Goal: Information Seeking & Learning: Learn about a topic

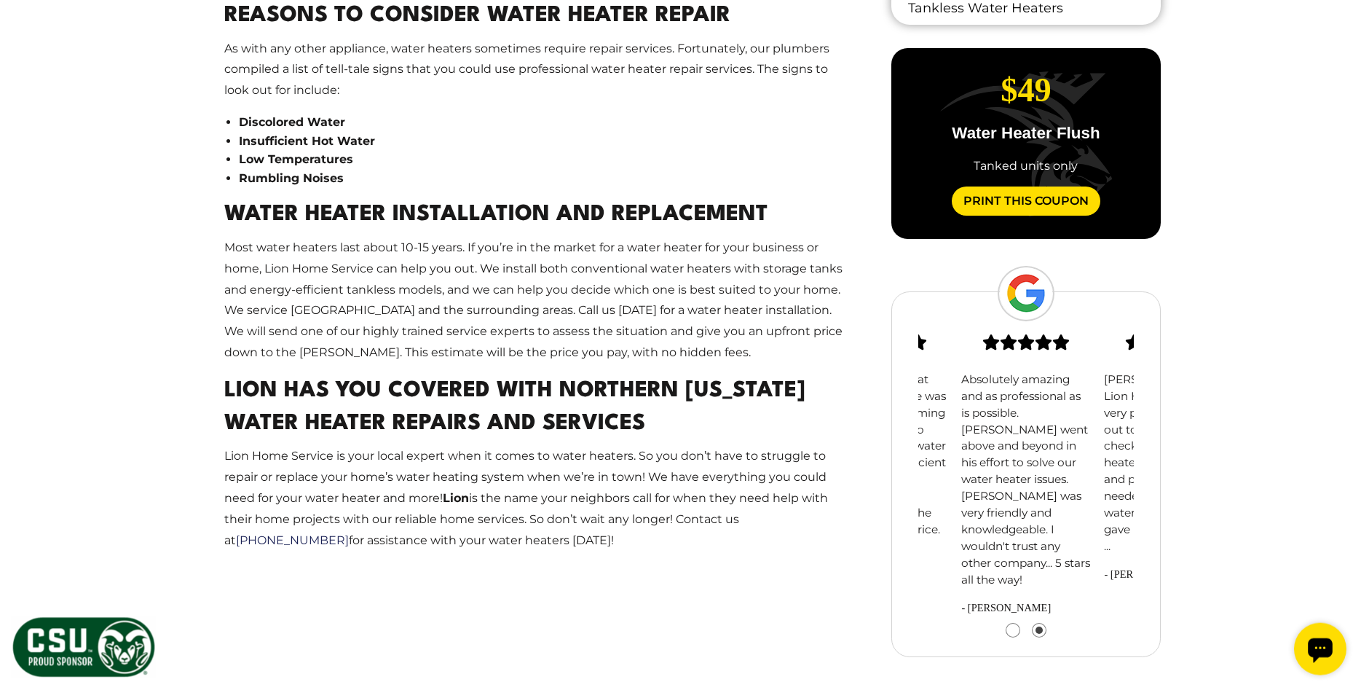
scroll to position [1411, 0]
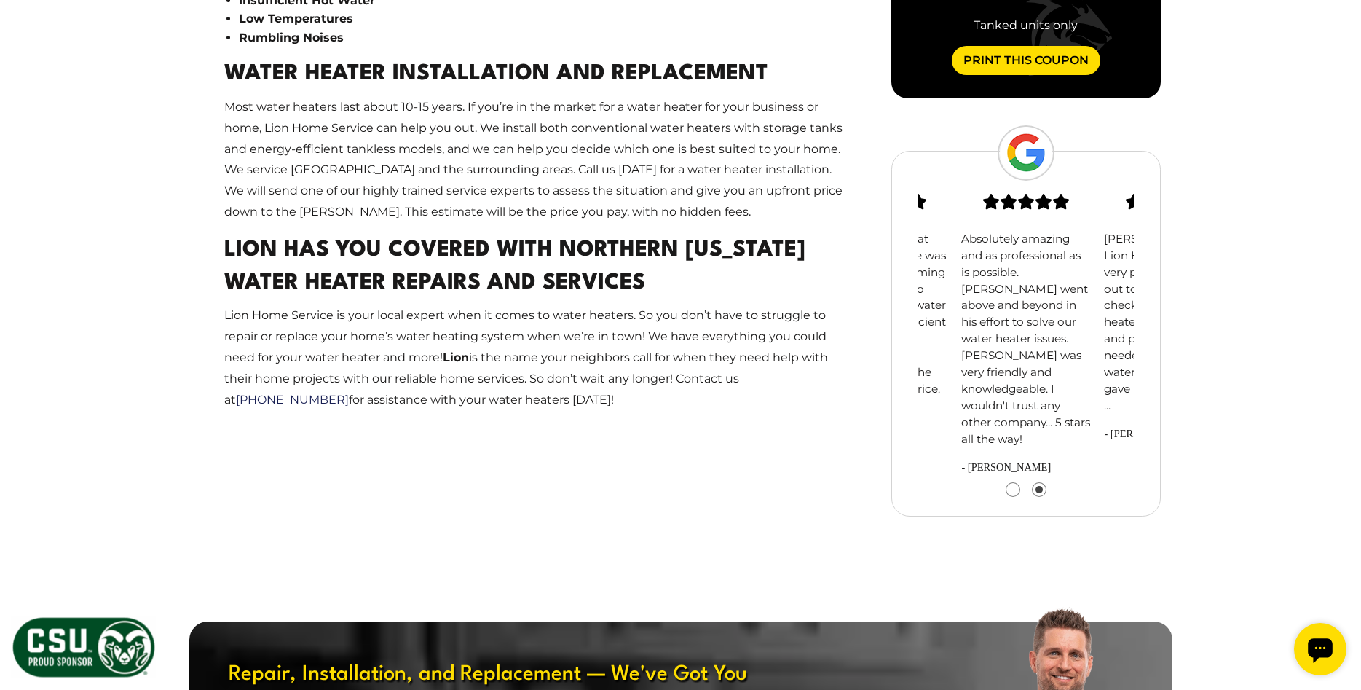
click at [1011, 483] on button "Go to slide 1" at bounding box center [1012, 489] width 13 height 13
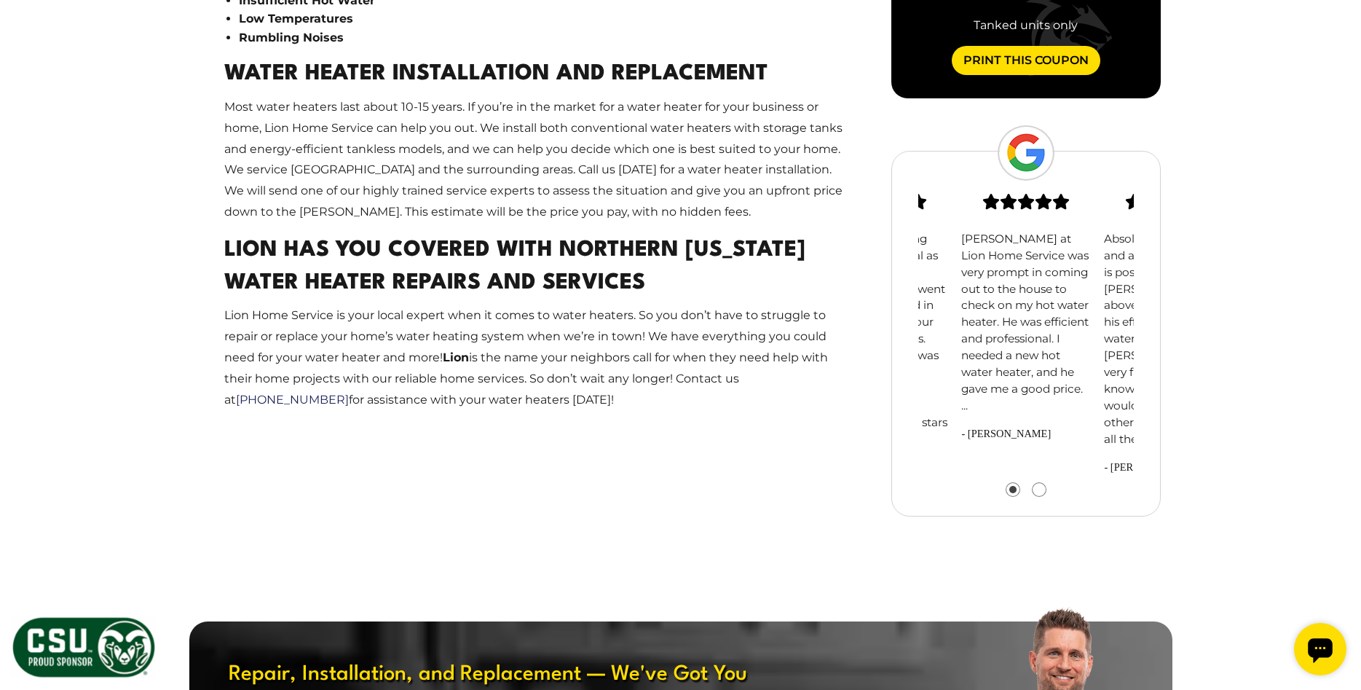
click at [1011, 483] on button "Go to slide 1" at bounding box center [1012, 489] width 13 height 13
click at [1006, 213] on span "slide 1 (centered)" at bounding box center [1026, 204] width 130 height 20
click at [1009, 213] on span "slide 1 (centered)" at bounding box center [1026, 204] width 130 height 20
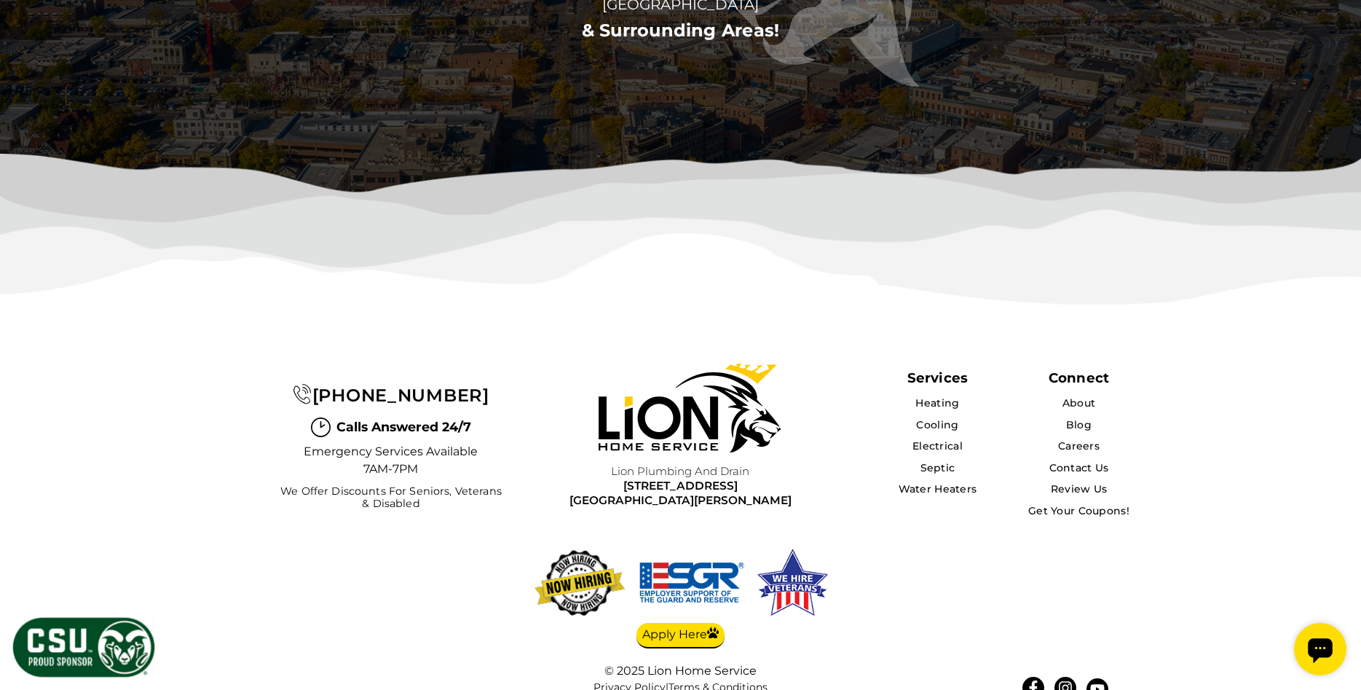
scroll to position [3909, 0]
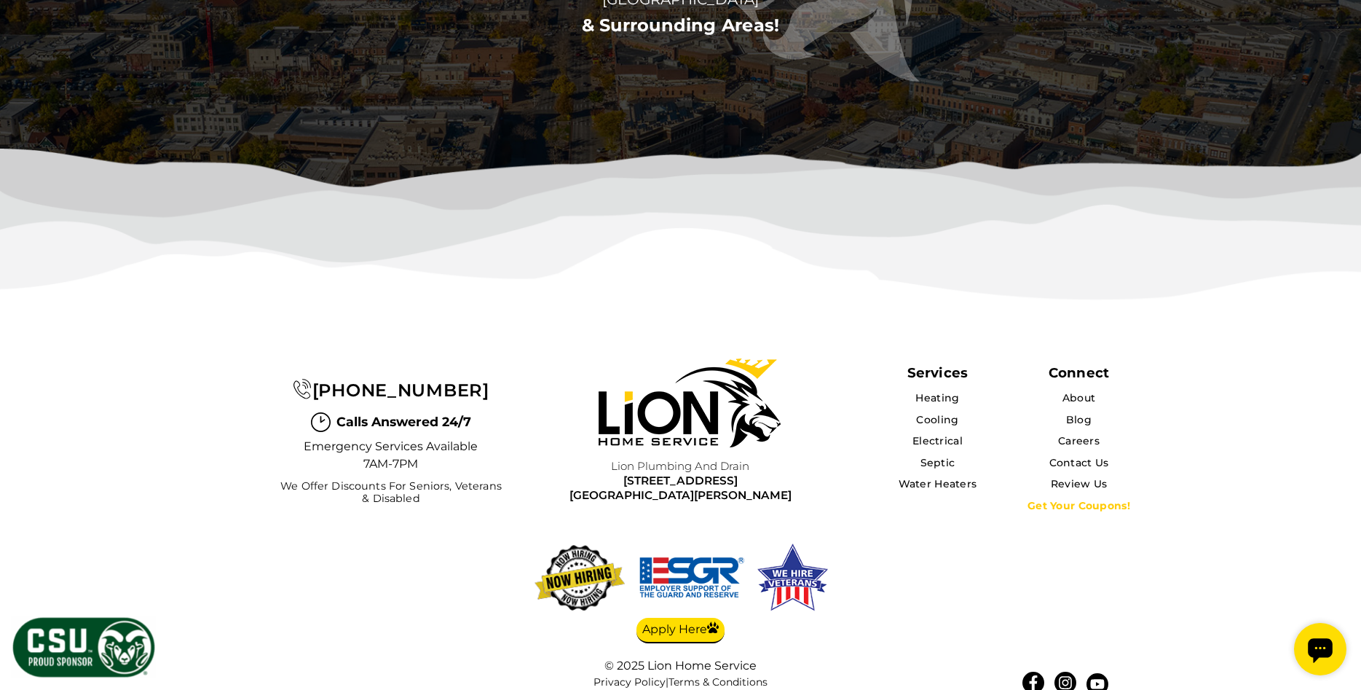
click at [1046, 499] on link "Get Your Coupons!" at bounding box center [1078, 505] width 103 height 13
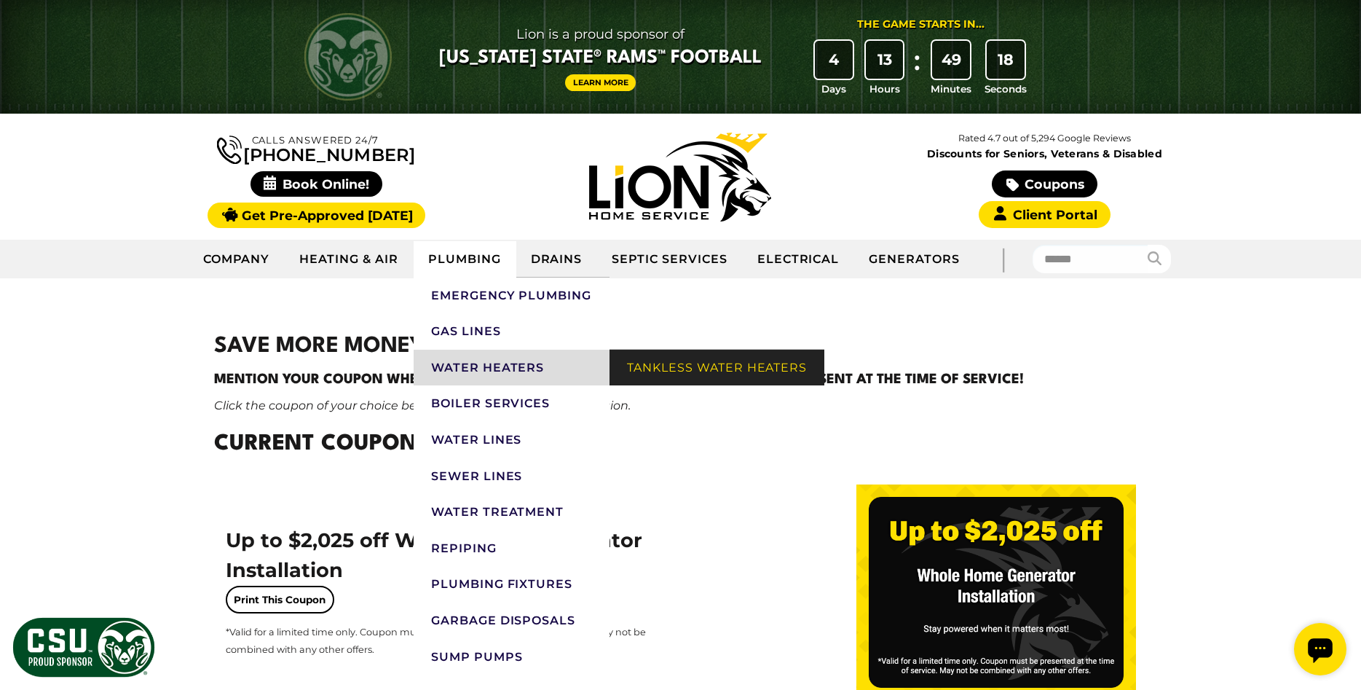
click at [691, 366] on link "Tankless Water Heaters" at bounding box center [716, 368] width 215 height 36
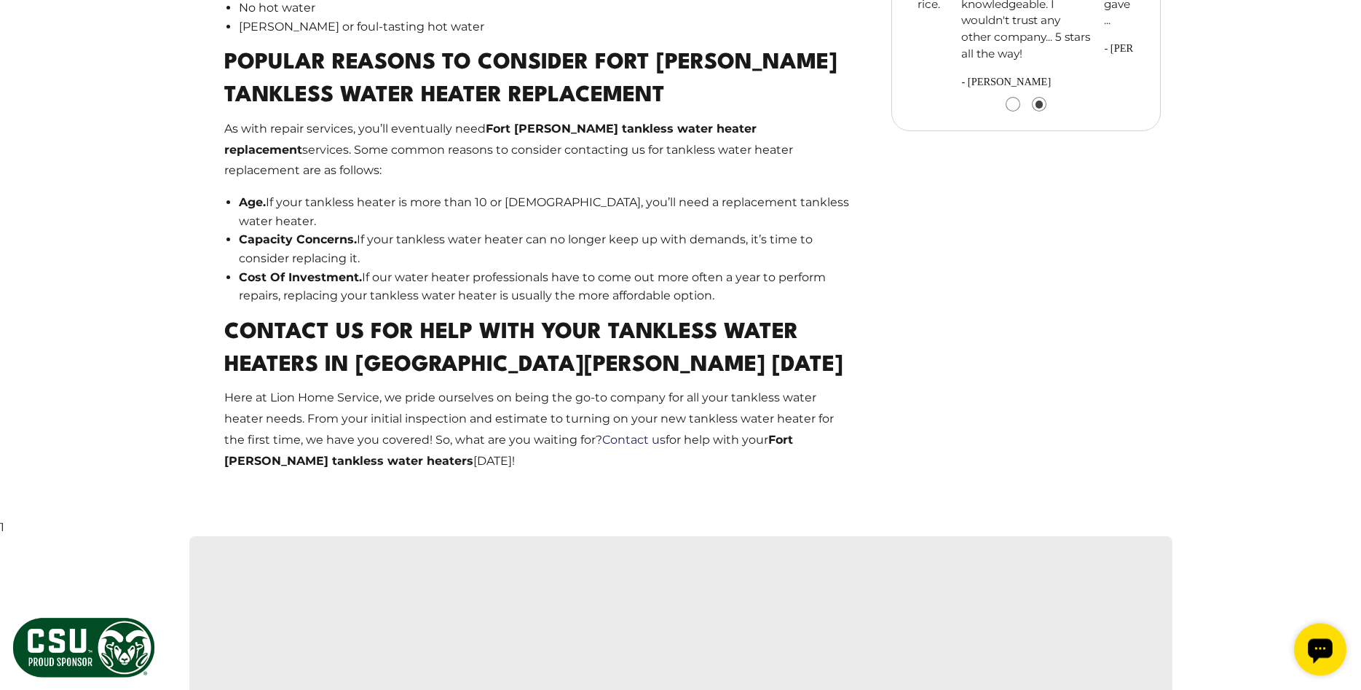
scroll to position [1857, 0]
